Goal: Information Seeking & Learning: Learn about a topic

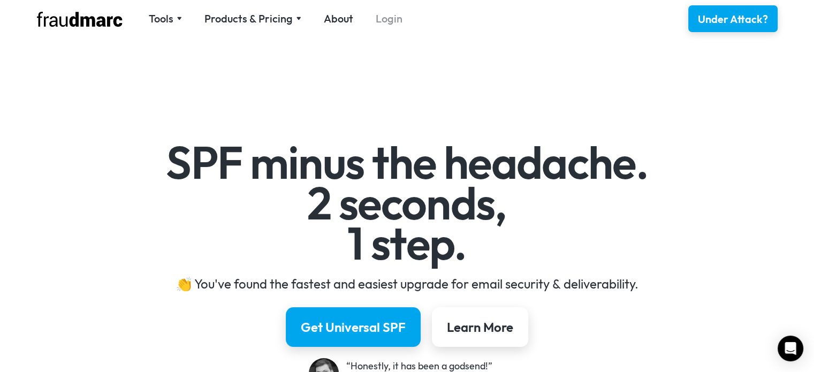
click at [381, 24] on link "Login" at bounding box center [389, 18] width 27 height 15
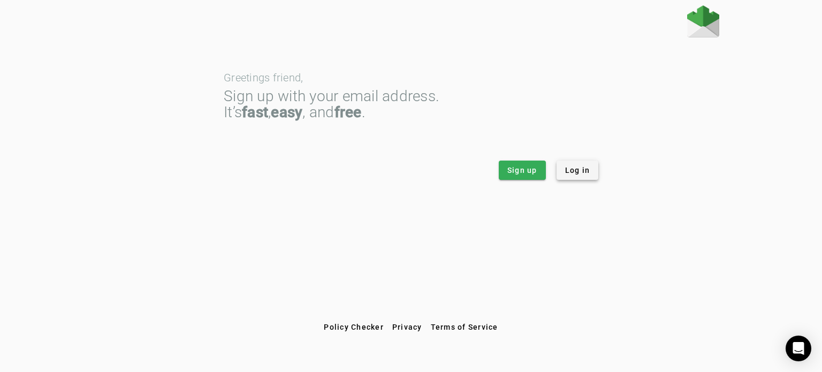
click at [585, 174] on span "Log in" at bounding box center [577, 170] width 25 height 11
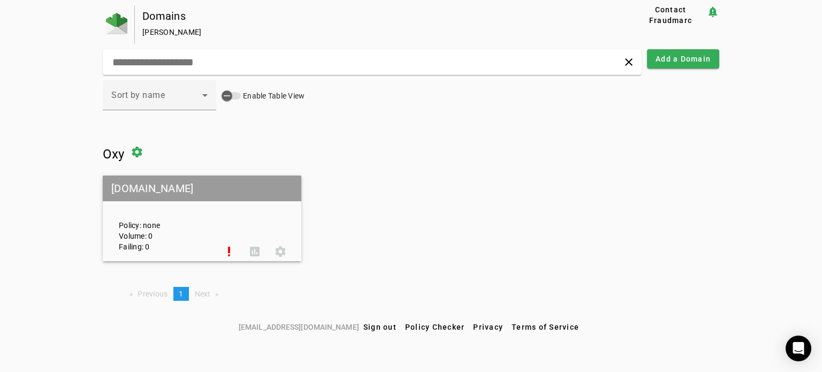
click at [139, 223] on div "Policy: none Volume: 0 Failing: 0" at bounding box center [163, 218] width 105 height 67
click at [135, 196] on mat-grid-tile-header "oxy.edu" at bounding box center [202, 188] width 198 height 26
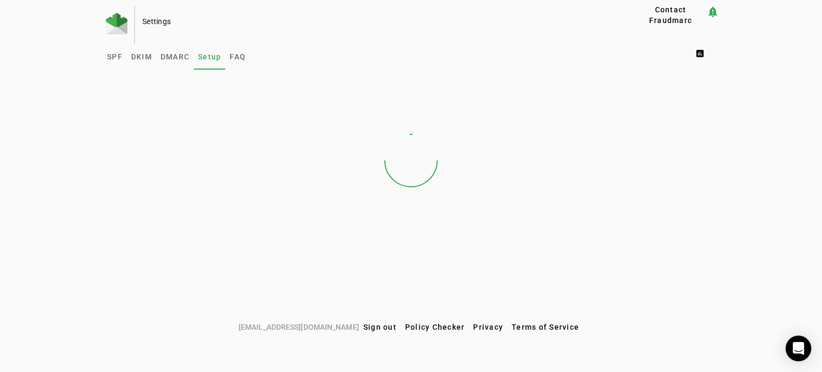
click at [131, 190] on div at bounding box center [411, 160] width 616 height 160
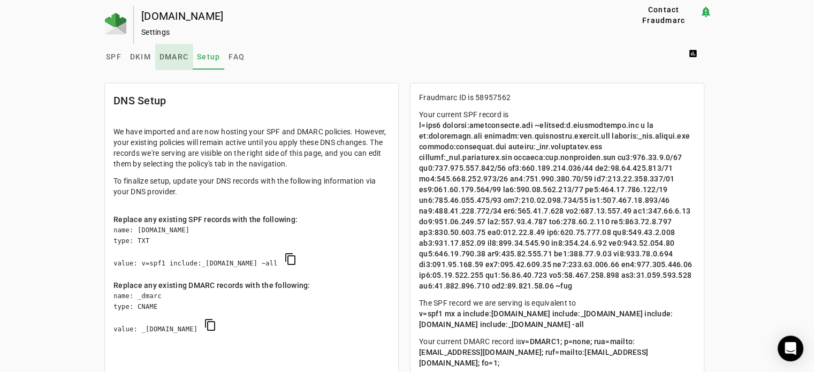
click at [165, 53] on span "DMARC" at bounding box center [173, 56] width 29 height 7
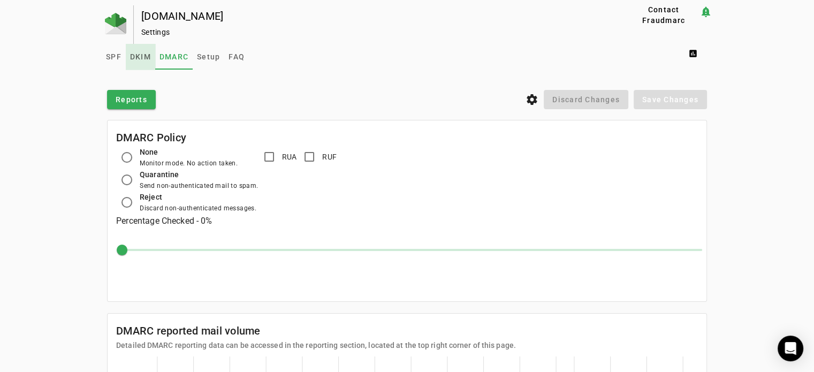
click at [145, 60] on span "DKIM" at bounding box center [140, 56] width 21 height 7
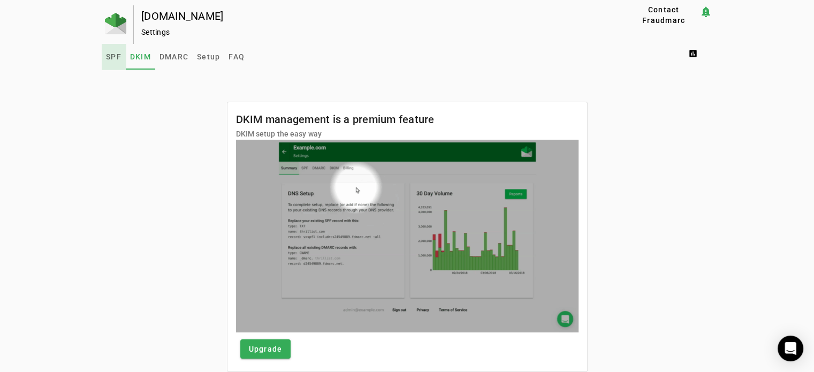
click at [114, 61] on span "SPF" at bounding box center [114, 57] width 16 height 26
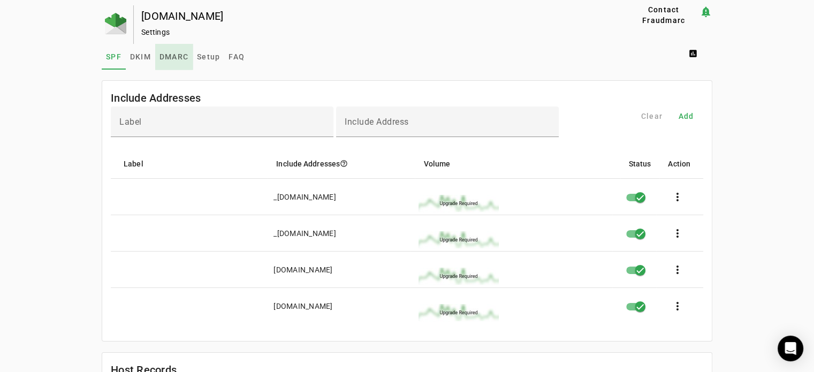
click at [171, 52] on span "DMARC" at bounding box center [173, 57] width 29 height 26
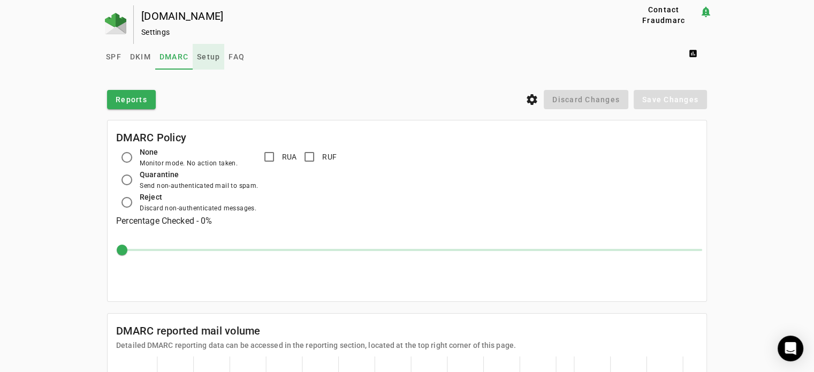
click at [295, 48] on div "SPF DKIM DMARC Setup FAQ assessment" at bounding box center [407, 57] width 610 height 26
click at [233, 57] on span "FAQ" at bounding box center [236, 56] width 16 height 7
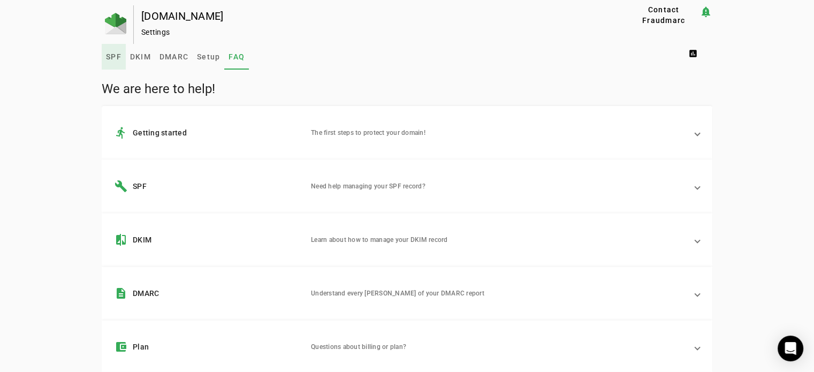
click at [355, 186] on mat-panel-description "Need help managing your SPF record?" at bounding box center [499, 186] width 376 height 13
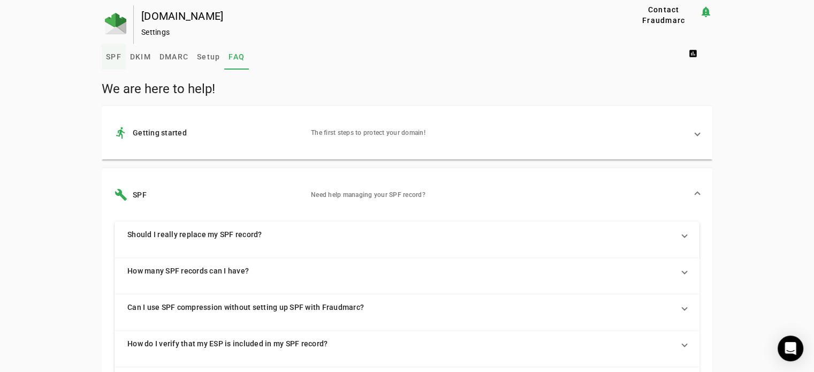
click at [108, 59] on span "SPF" at bounding box center [114, 56] width 16 height 7
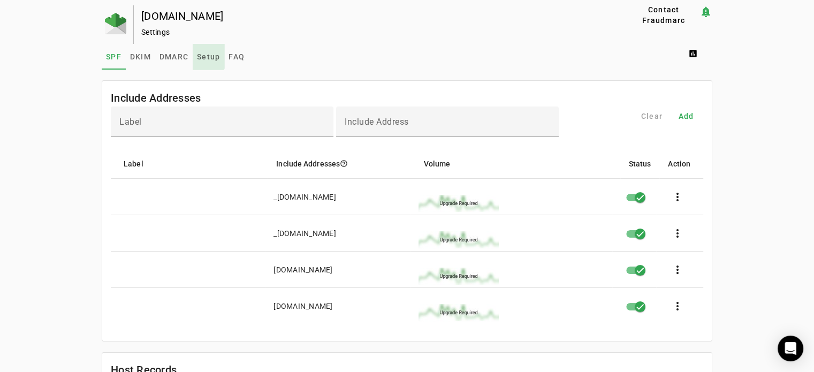
click at [201, 54] on span "Setup" at bounding box center [208, 56] width 23 height 7
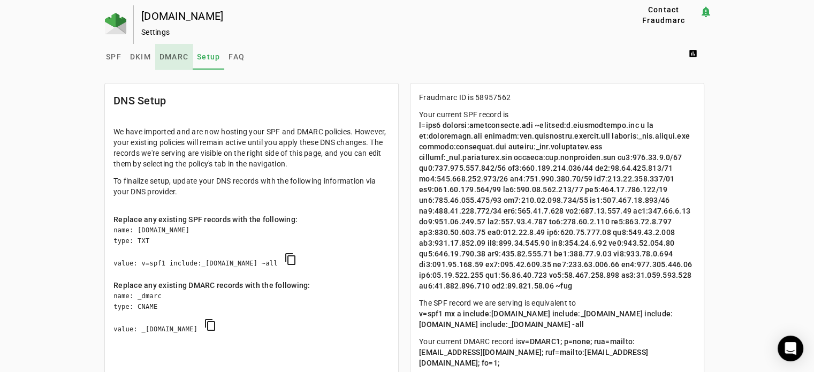
click at [166, 56] on span "DMARC" at bounding box center [173, 56] width 29 height 7
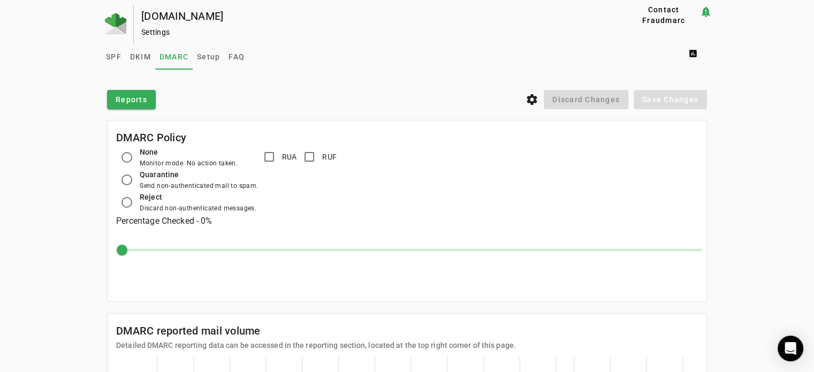
click at [53, 93] on div "oxy.edu Settings Contact Fraudmarc notification_important Settings SPF DKIM DMA…" at bounding box center [407, 254] width 814 height 499
click at [130, 53] on span "DKIM" at bounding box center [140, 56] width 21 height 7
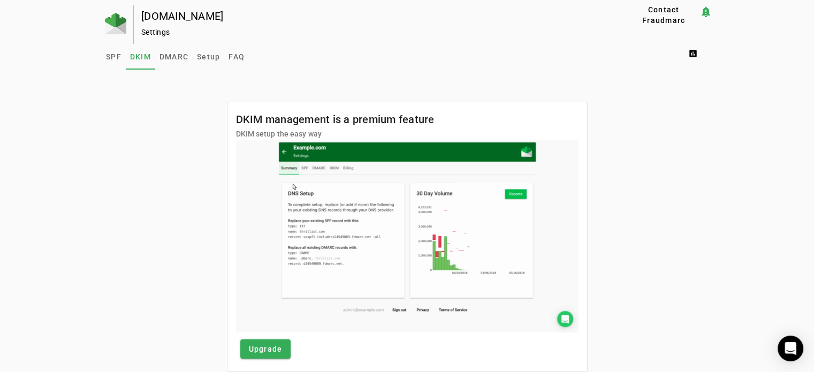
scroll to position [33, 0]
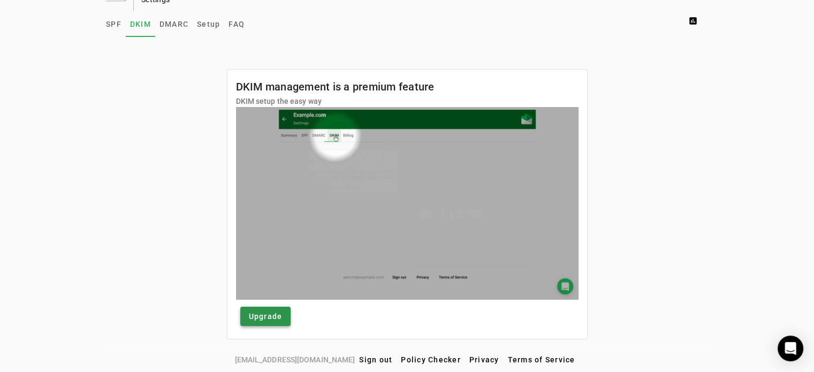
click at [269, 311] on span "Upgrade" at bounding box center [266, 316] width 34 height 11
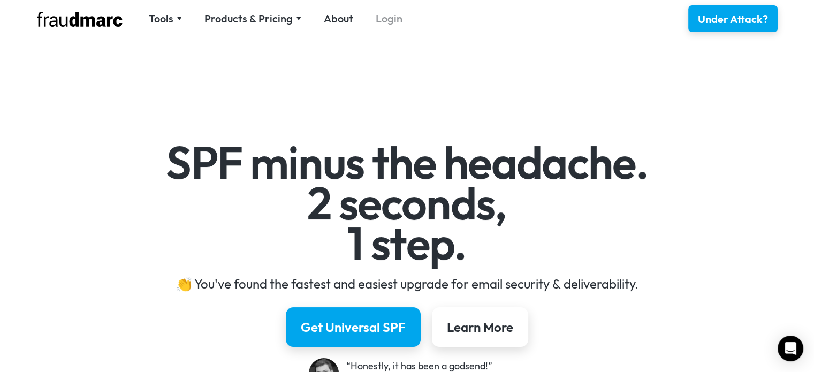
click at [390, 19] on link "Login" at bounding box center [389, 18] width 27 height 15
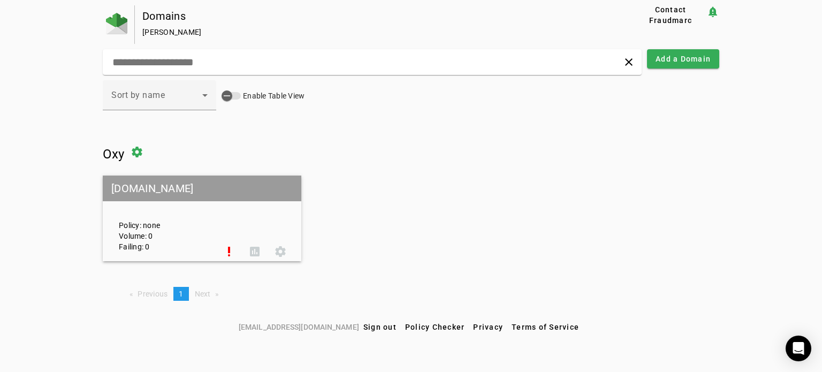
click at [197, 183] on mat-grid-tile-header "oxy.edu" at bounding box center [202, 188] width 198 height 26
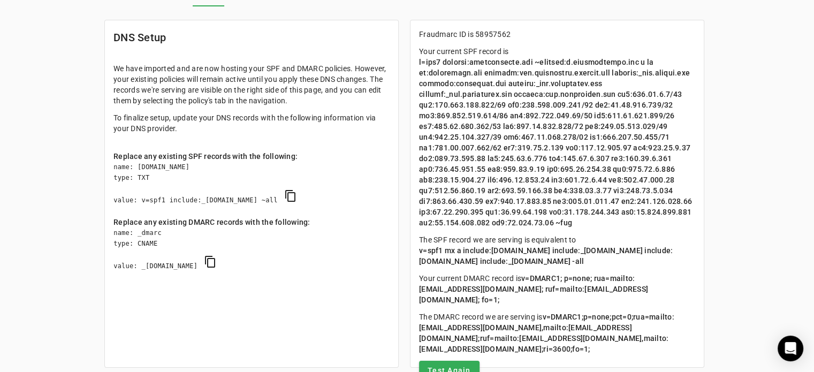
scroll to position [64, 0]
drag, startPoint x: 432, startPoint y: 166, endPoint x: 484, endPoint y: 167, distance: 51.9
click at [484, 167] on span at bounding box center [556, 141] width 274 height 169
copy span "134.68.220.40"
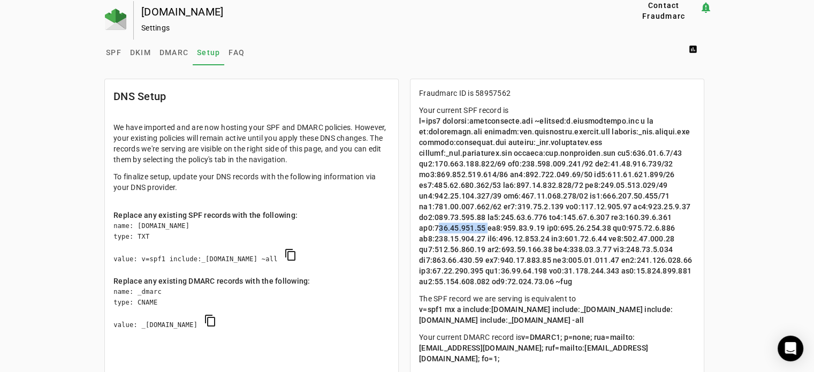
scroll to position [0, 0]
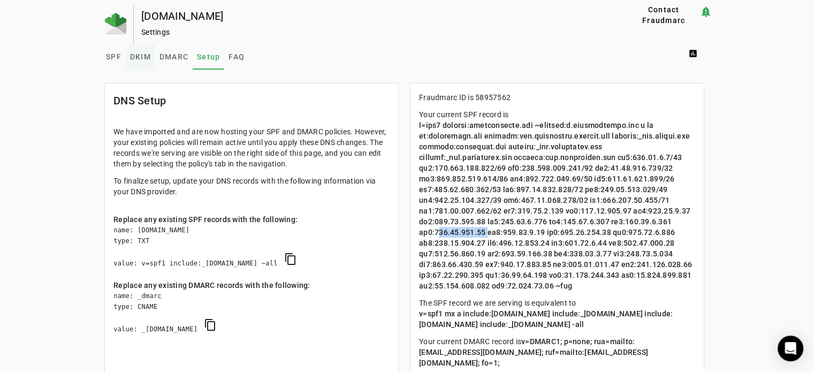
click at [141, 57] on span "DKIM" at bounding box center [140, 56] width 21 height 7
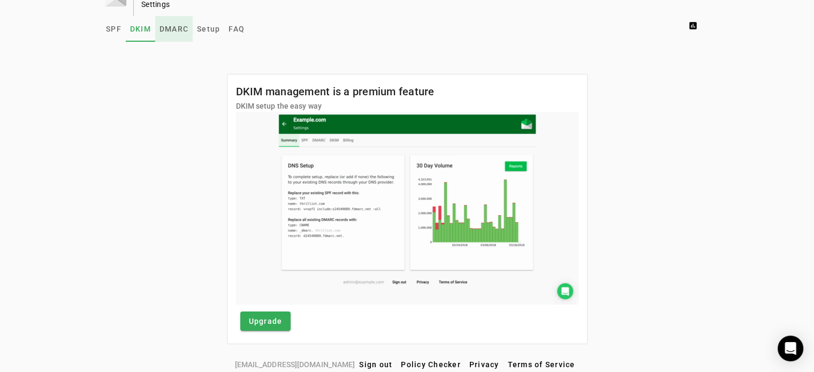
scroll to position [33, 0]
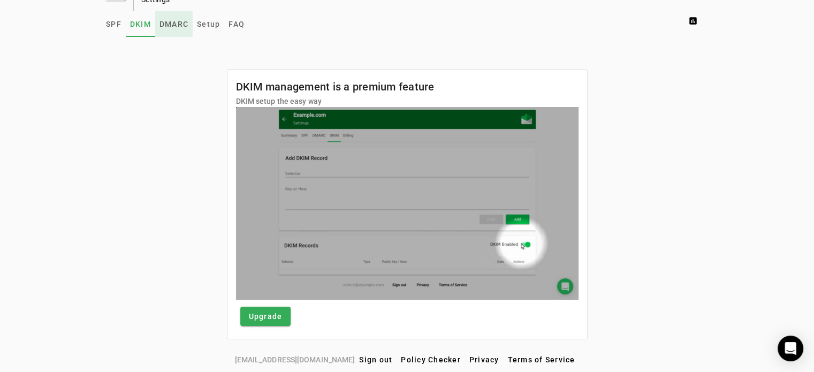
click at [164, 22] on span "DMARC" at bounding box center [173, 23] width 29 height 7
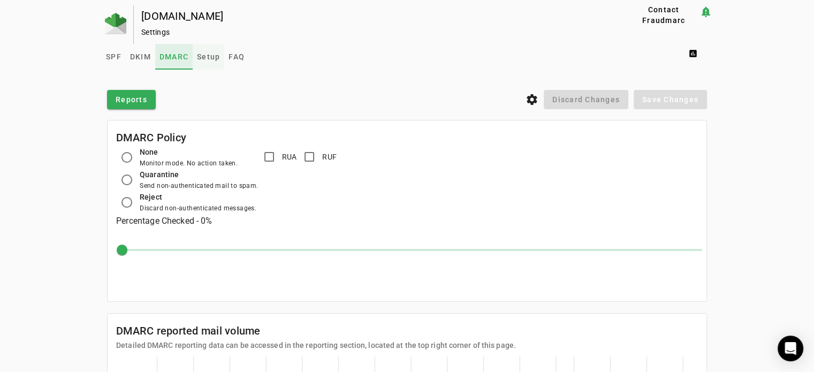
click at [202, 53] on span "Setup" at bounding box center [208, 56] width 23 height 7
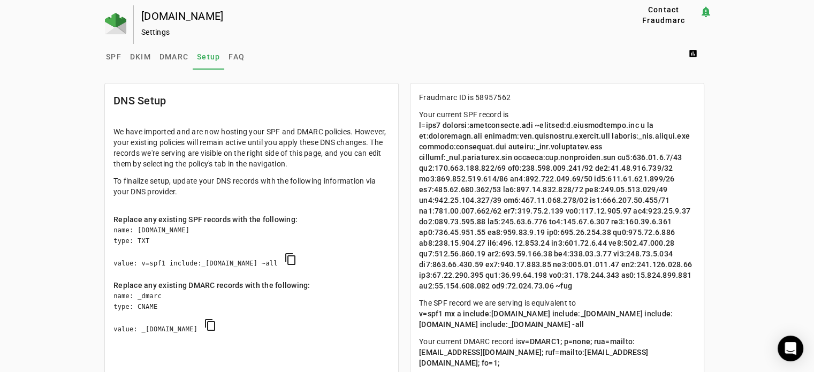
click at [410, 55] on div "SPF DKIM DMARC Setup FAQ assessment" at bounding box center [407, 57] width 610 height 26
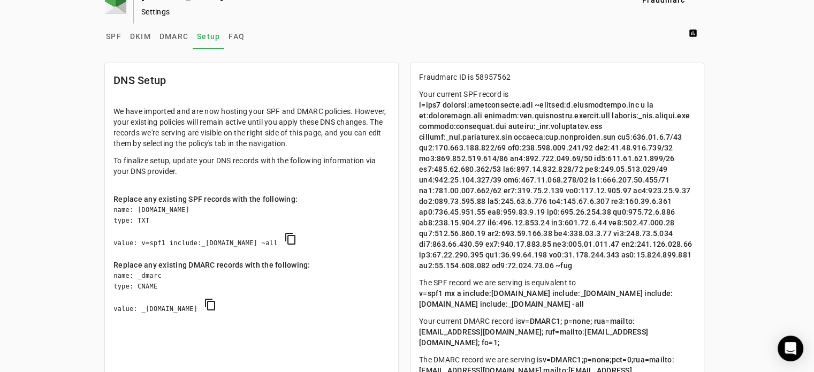
scroll to position [21, 0]
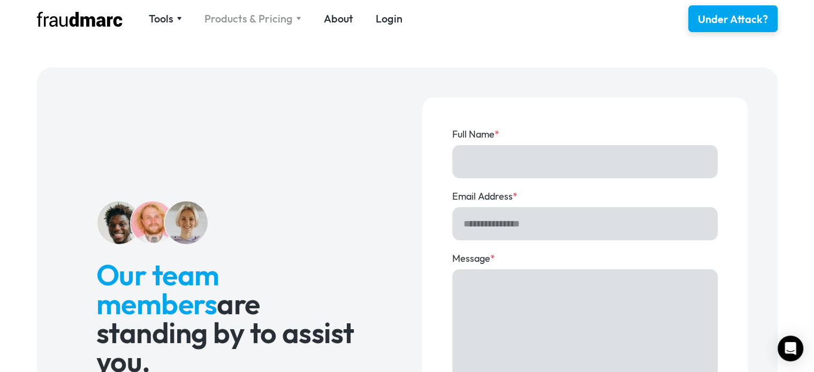
click at [252, 15] on div "Products & Pricing" at bounding box center [248, 18] width 88 height 15
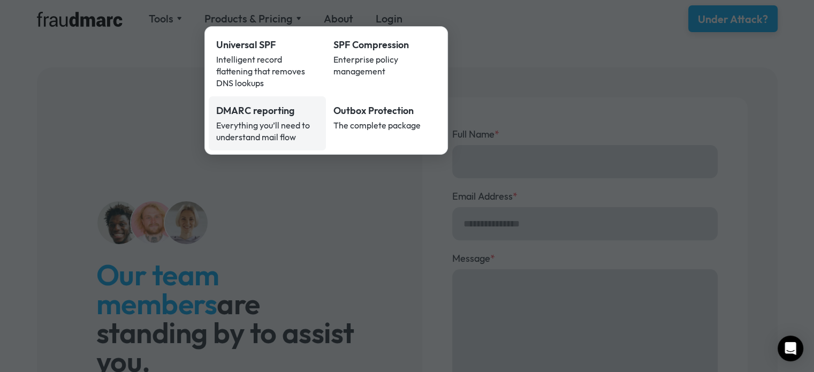
click at [259, 104] on div "DMARC reporting" at bounding box center [267, 111] width 103 height 14
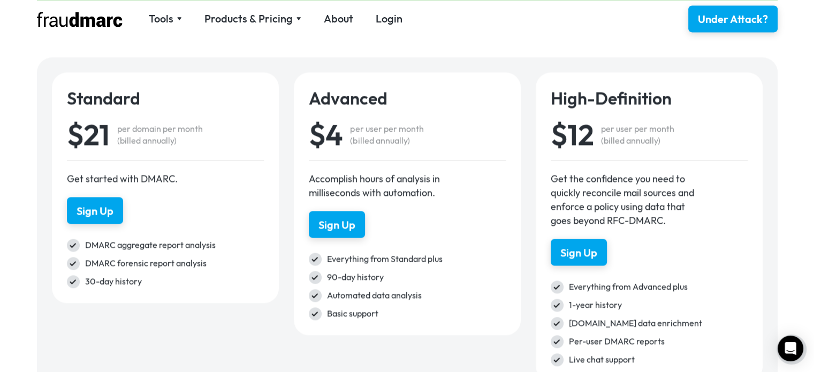
scroll to position [1518, 0]
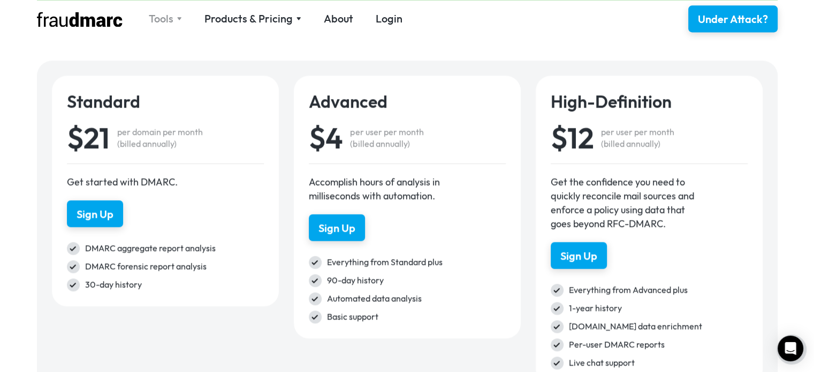
click at [172, 14] on div "Tools" at bounding box center [161, 18] width 25 height 15
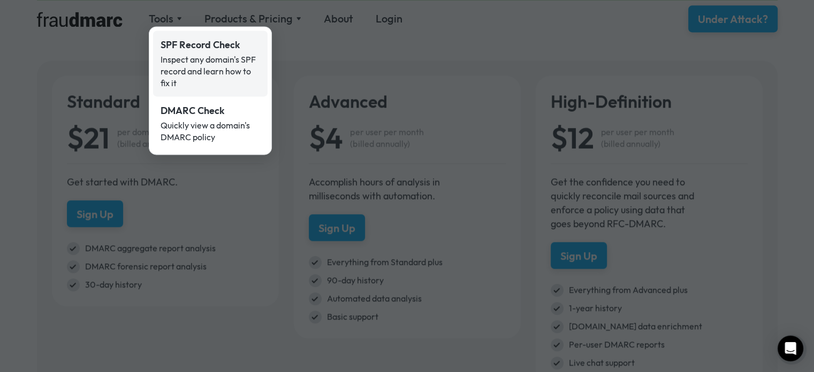
click at [200, 53] on div "Inspect any domain's SPF record and learn how to fix it" at bounding box center [209, 70] width 99 height 35
